Goal: Information Seeking & Learning: Learn about a topic

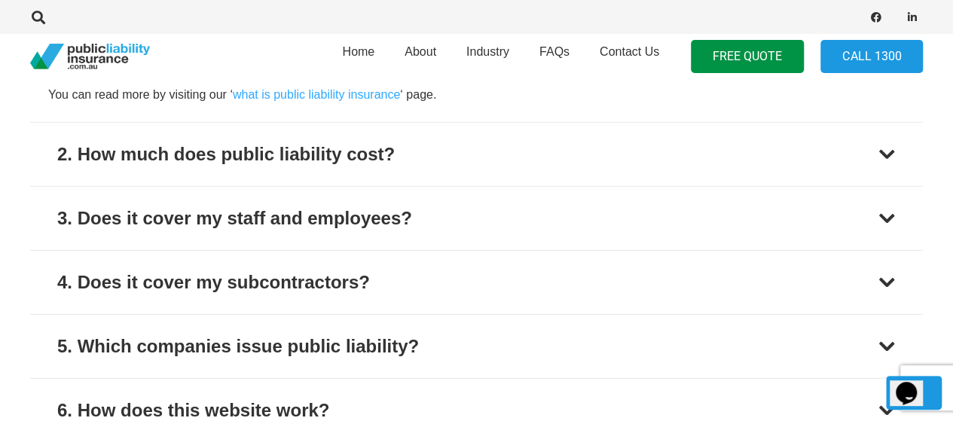
scroll to position [2028, 0]
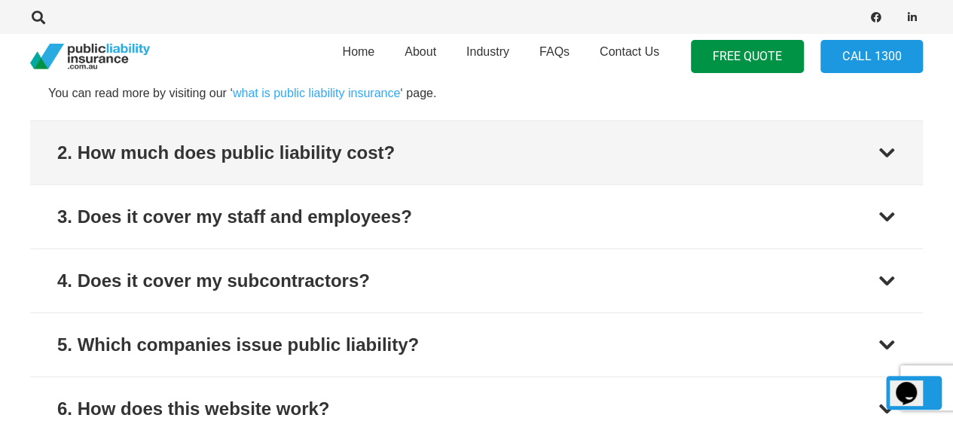
click at [453, 140] on button "2. How much does public liability cost?" at bounding box center [476, 152] width 892 height 63
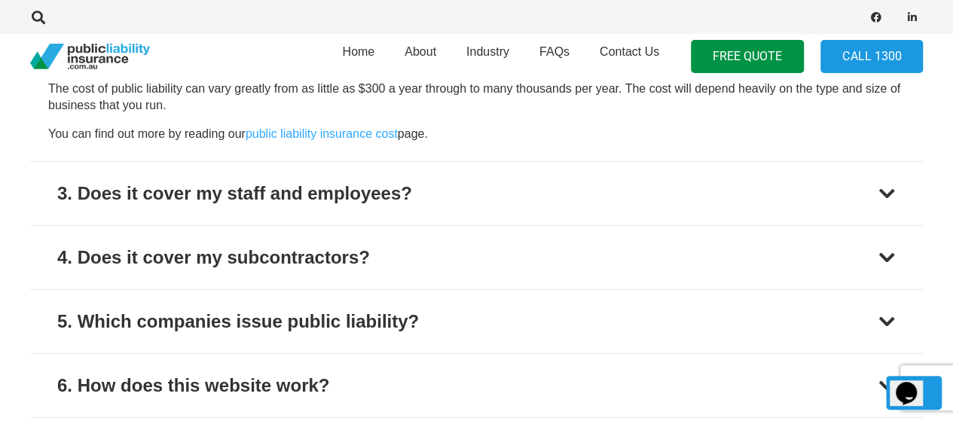
scroll to position [2062, 0]
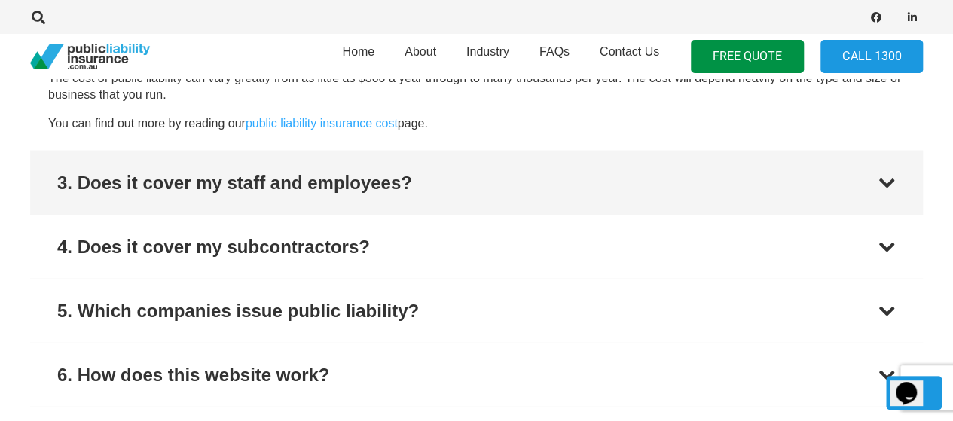
click at [374, 177] on div "3. Does it cover my staff and employees?" at bounding box center [234, 182] width 355 height 27
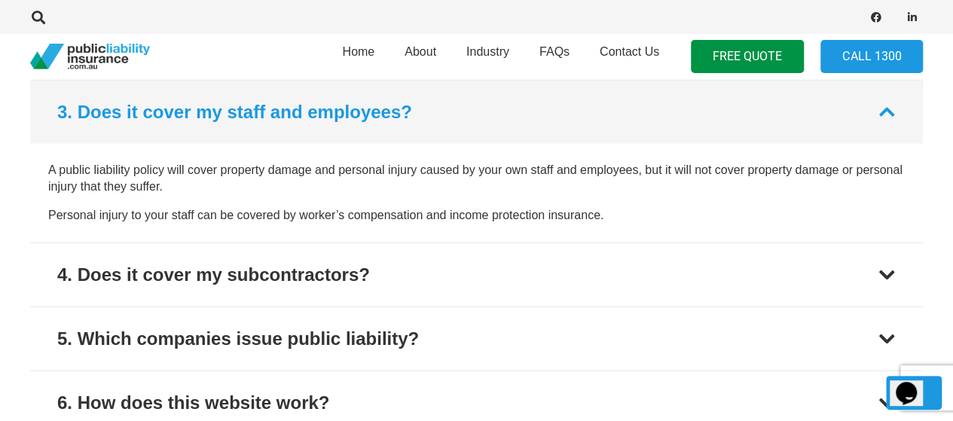
scroll to position [2033, 0]
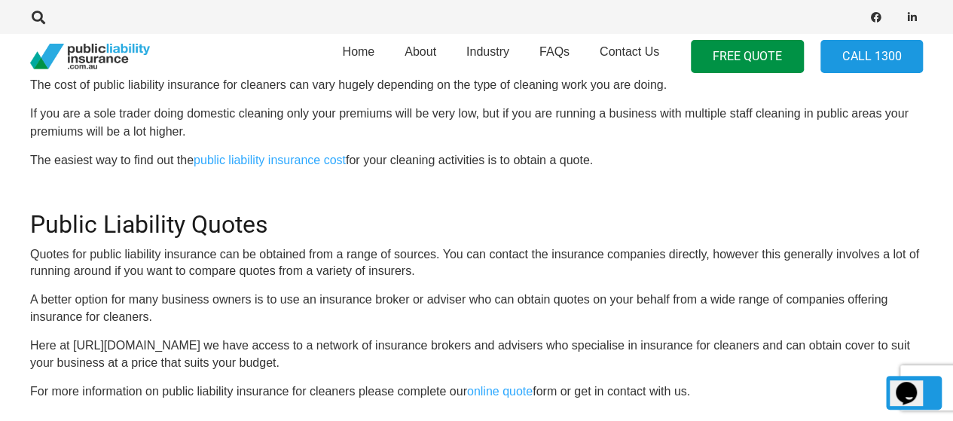
scroll to position [1279, 0]
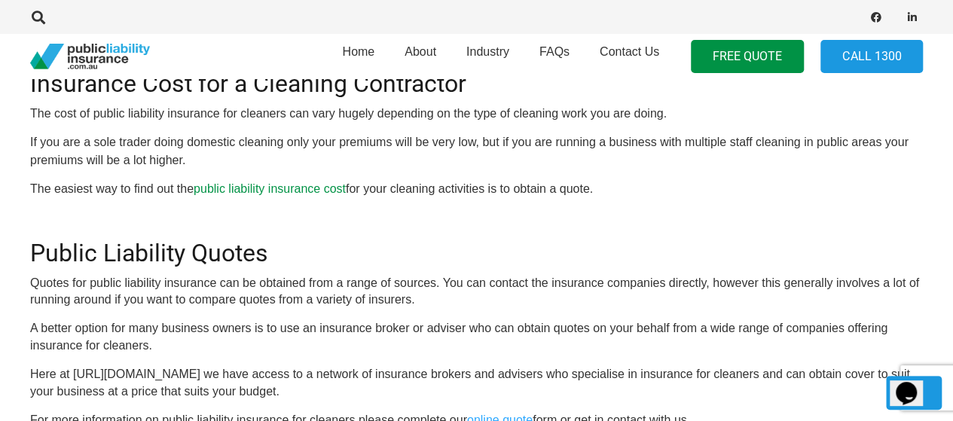
click at [307, 189] on link "public liability insurance cost" at bounding box center [270, 187] width 152 height 13
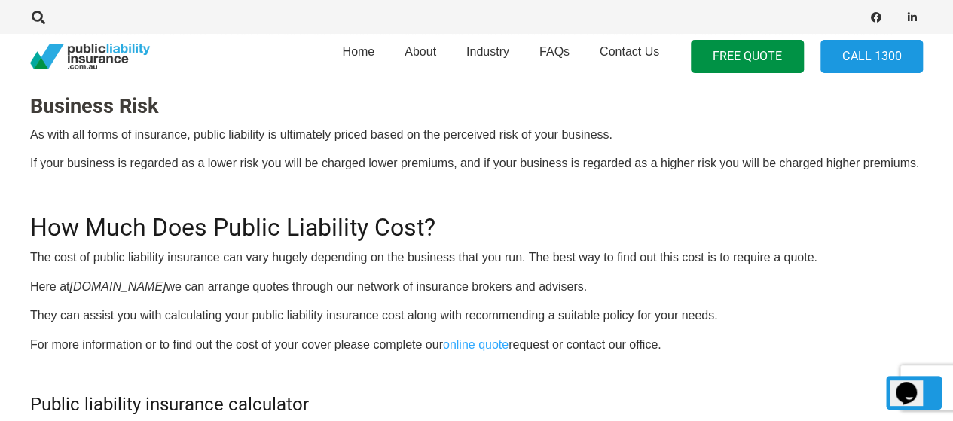
scroll to position [1222, 0]
click at [499, 341] on link "online quote" at bounding box center [476, 344] width 66 height 13
